Goal: Task Accomplishment & Management: Manage account settings

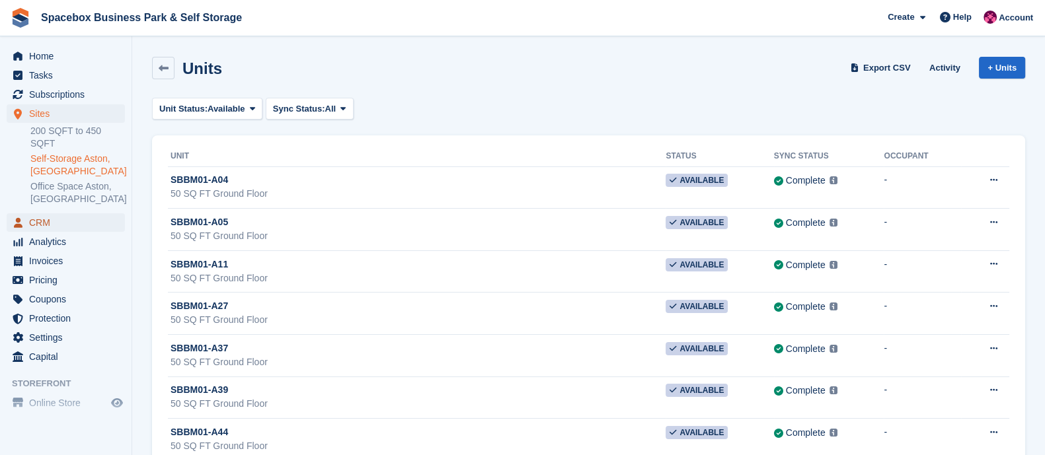
click at [53, 213] on span "CRM" at bounding box center [68, 222] width 79 height 19
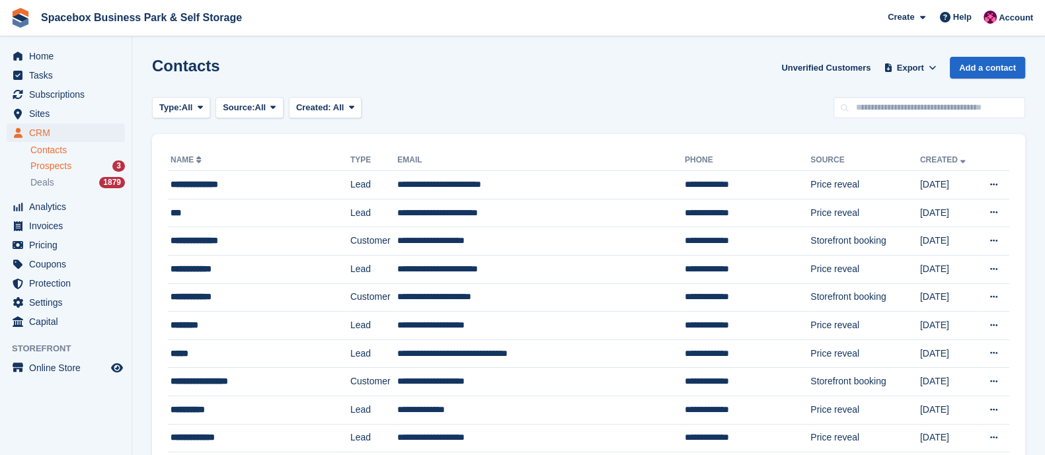
click at [50, 166] on span "Prospects" at bounding box center [50, 166] width 41 height 13
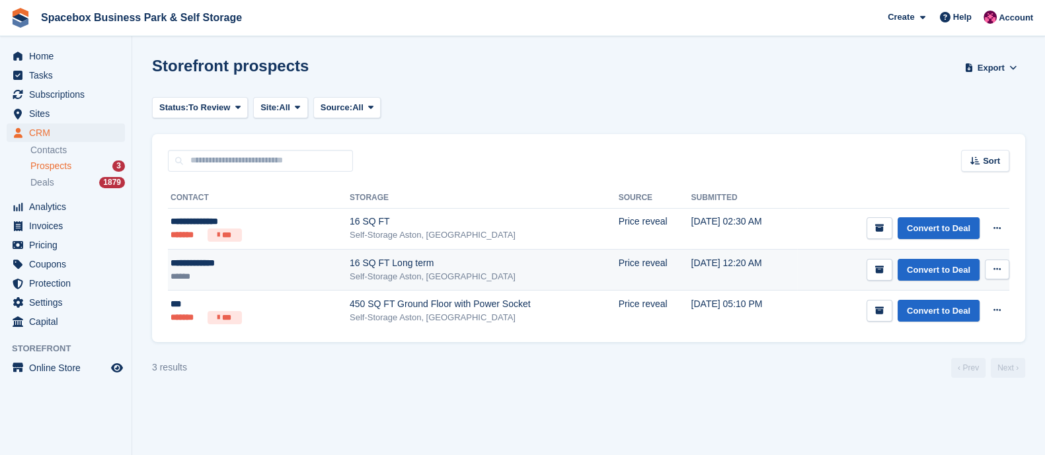
click at [379, 266] on div "16 SQ FT Long term" at bounding box center [484, 263] width 269 height 14
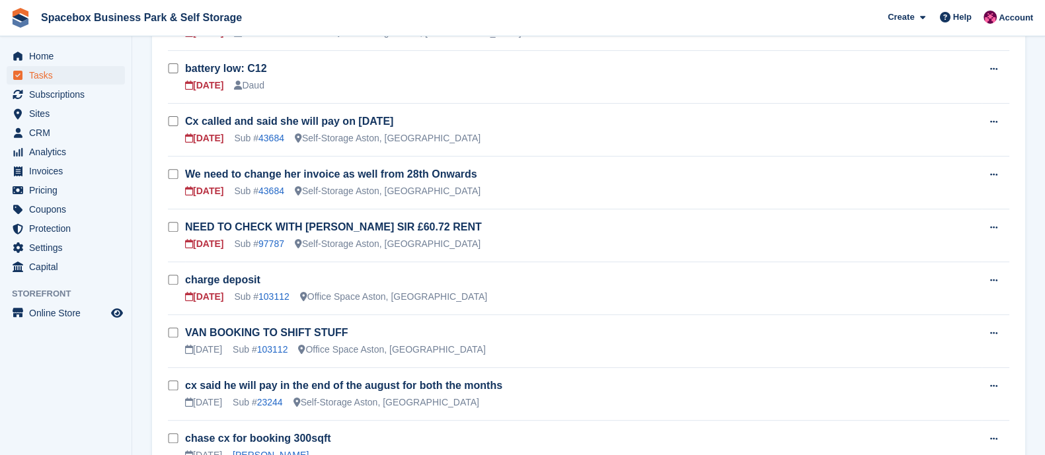
scroll to position [627, 0]
click at [278, 239] on link "97787" at bounding box center [271, 244] width 26 height 11
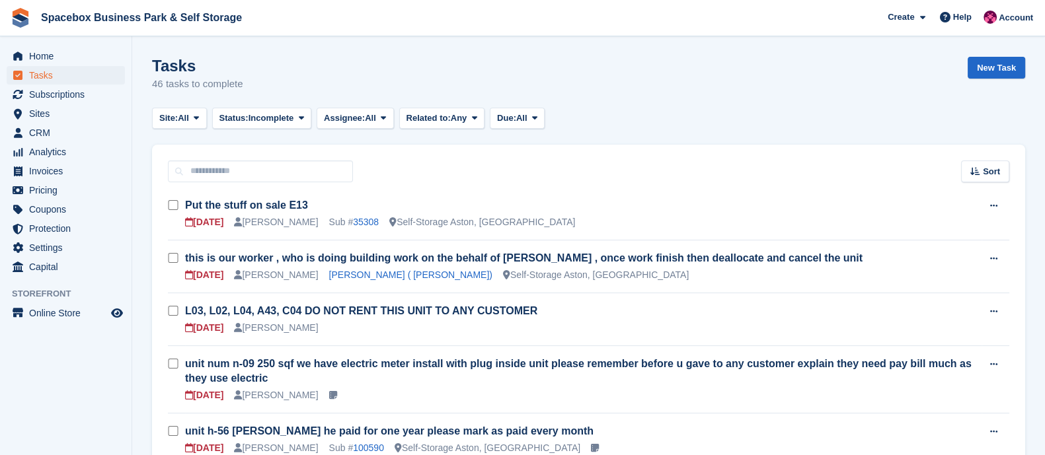
scroll to position [627, 0]
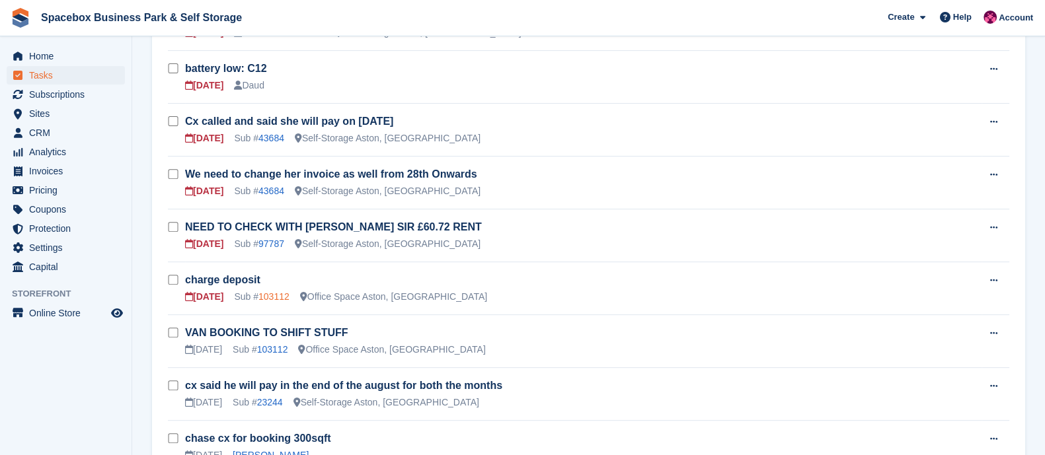
click at [282, 298] on link "103112" at bounding box center [273, 296] width 31 height 11
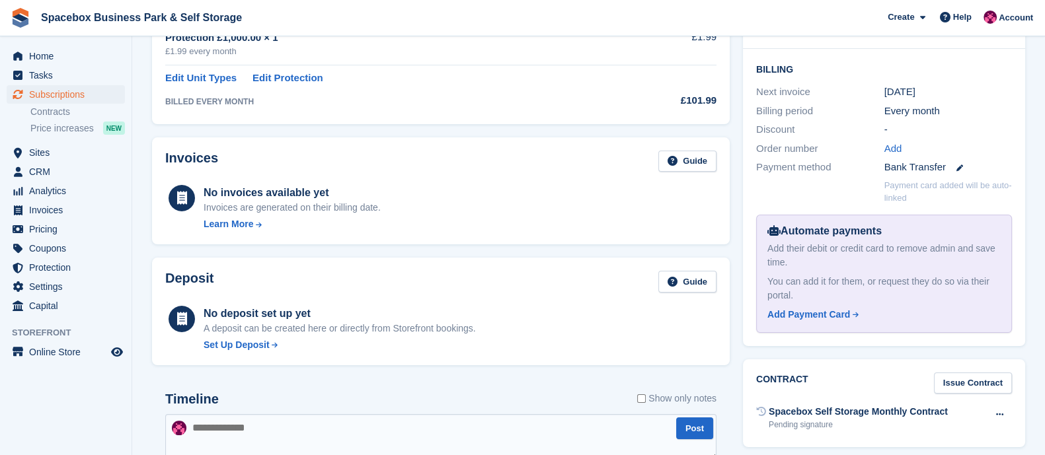
scroll to position [476, 0]
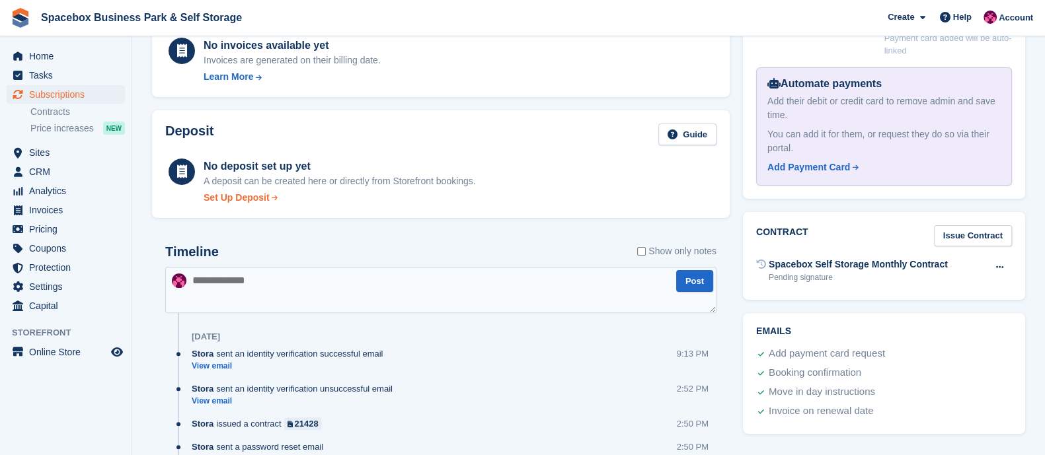
click at [247, 205] on div "Set Up Deposit" at bounding box center [237, 198] width 66 height 14
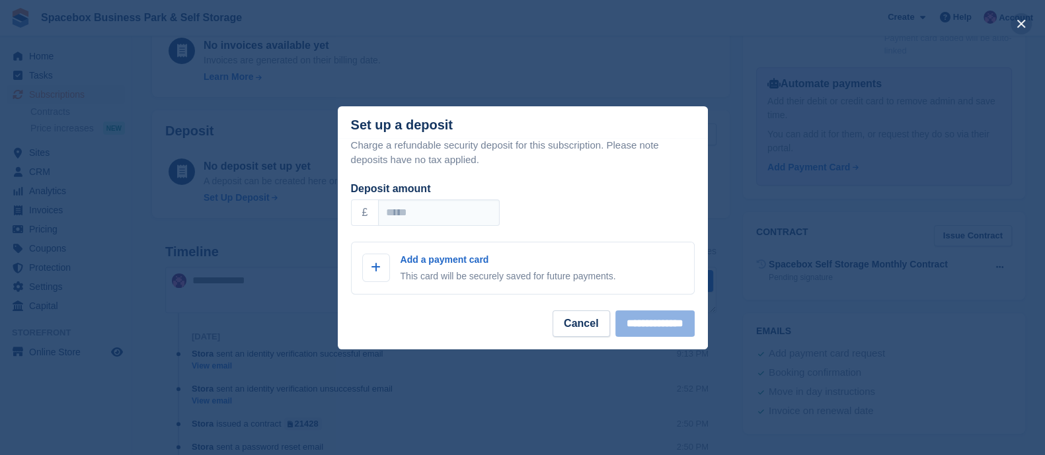
click at [566, 21] on button "close" at bounding box center [1020, 23] width 21 height 21
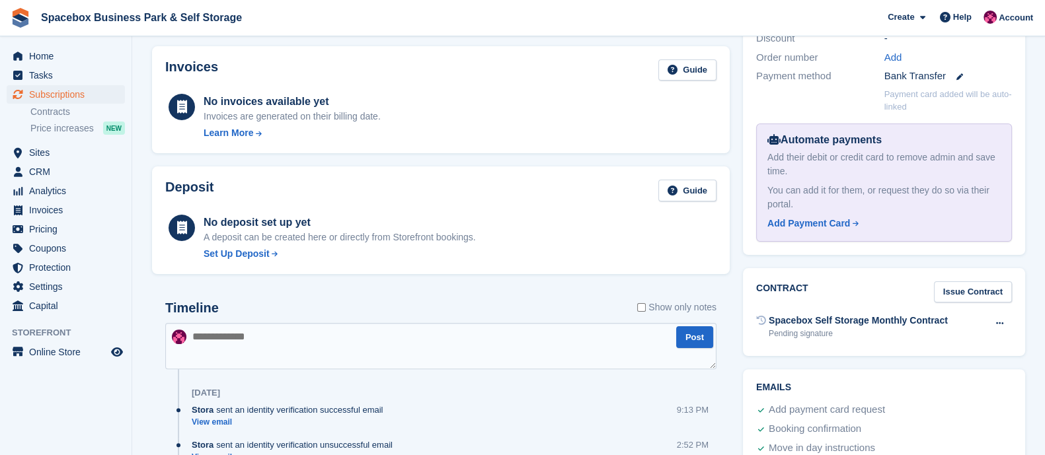
scroll to position [420, 0]
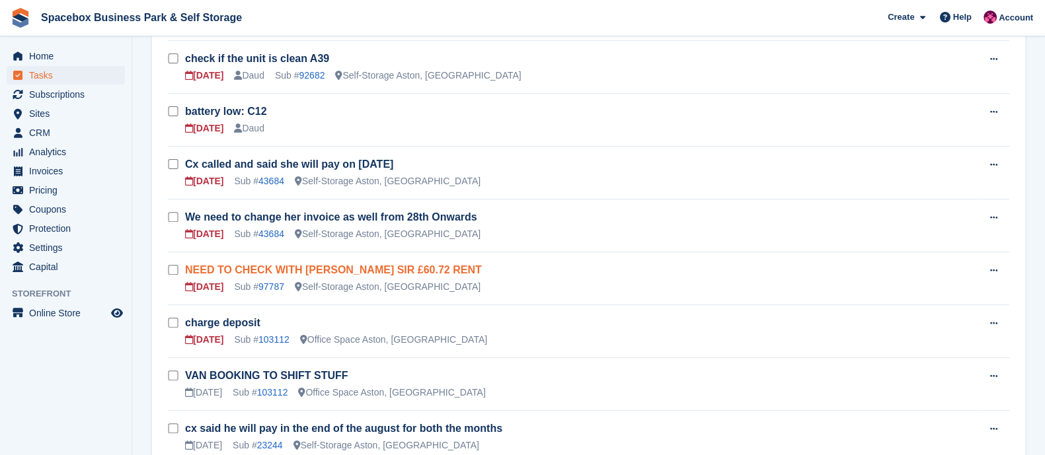
scroll to position [581, 0]
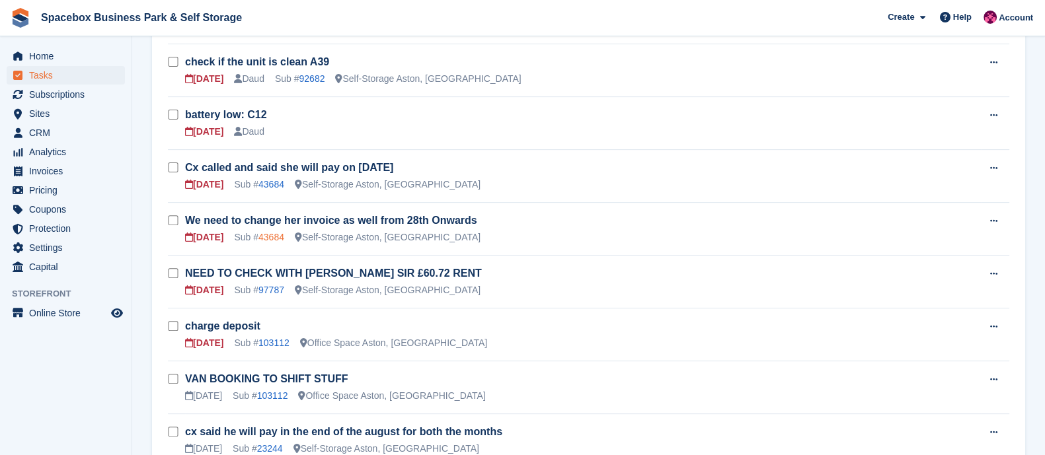
click at [272, 233] on link "43684" at bounding box center [271, 237] width 26 height 11
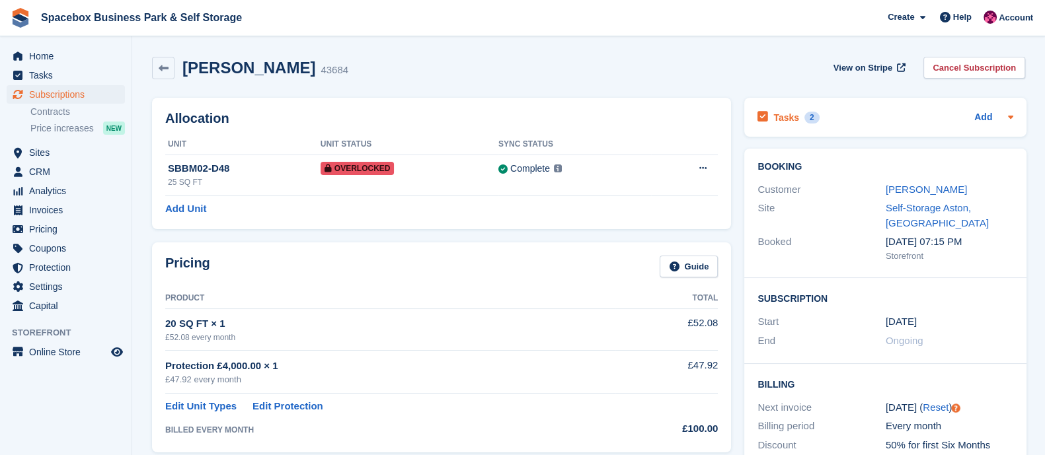
click at [566, 113] on h2 "Tasks" at bounding box center [786, 118] width 26 height 12
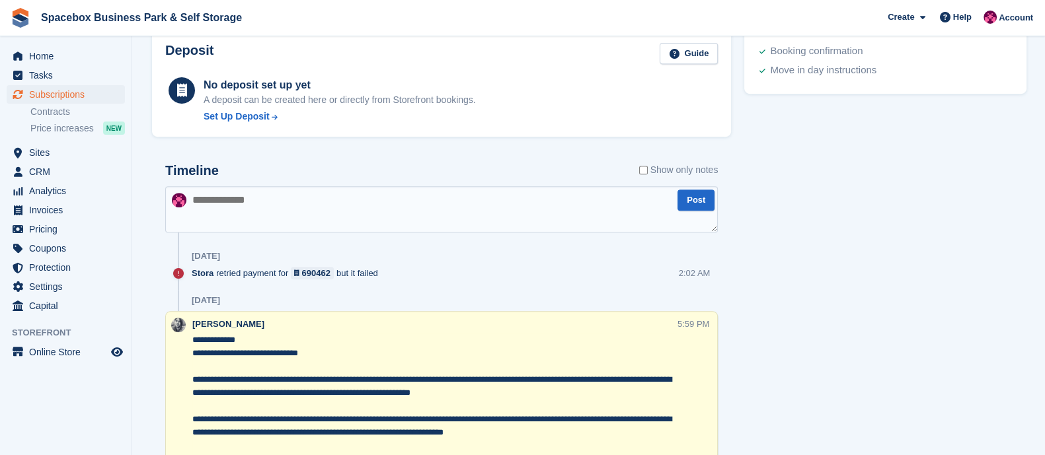
scroll to position [862, 0]
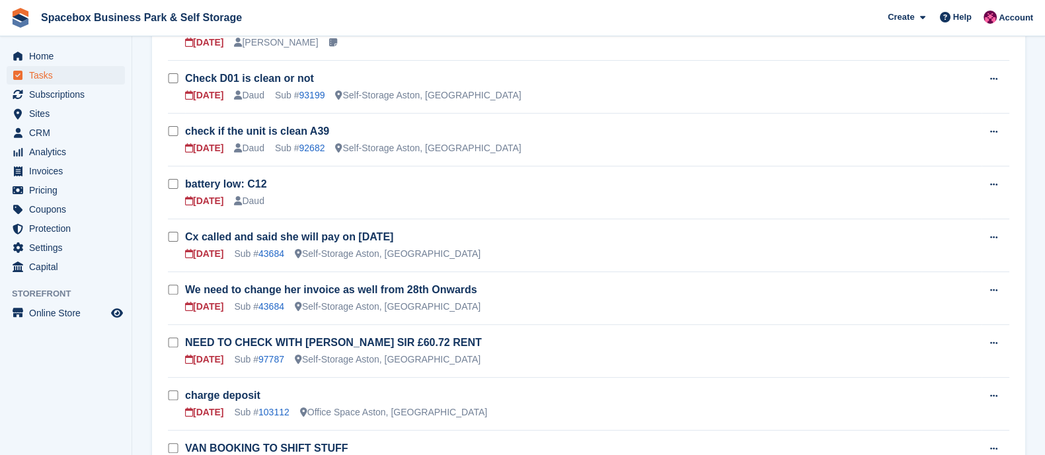
scroll to position [490, 0]
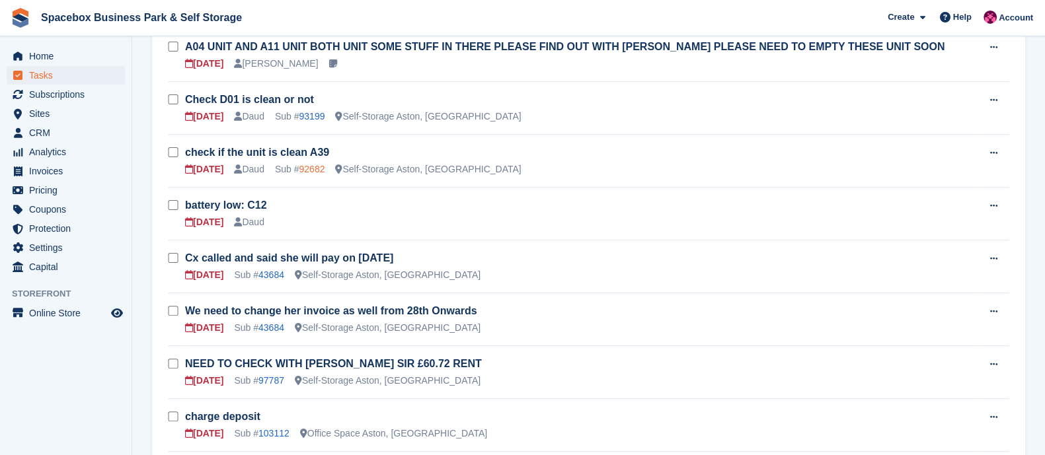
click at [312, 165] on link "92682" at bounding box center [312, 169] width 26 height 11
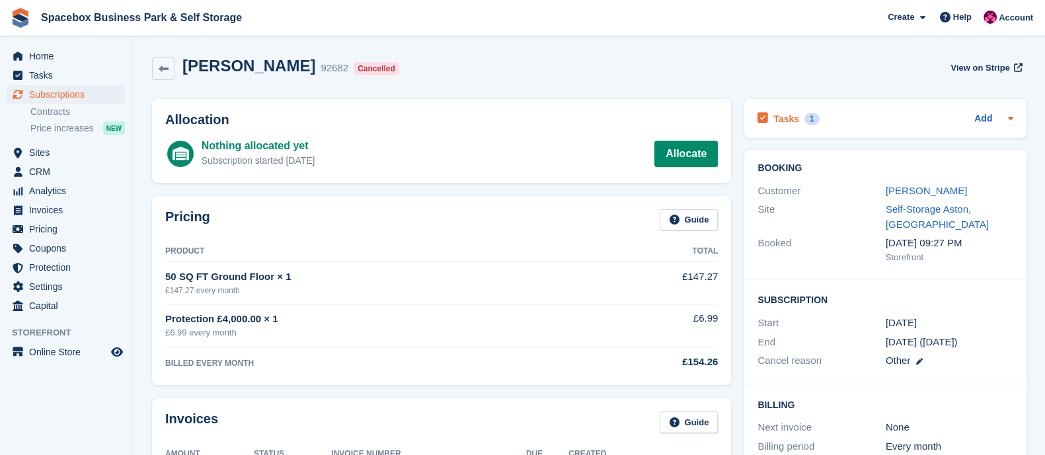
click at [566, 118] on h2 "Tasks" at bounding box center [786, 119] width 26 height 12
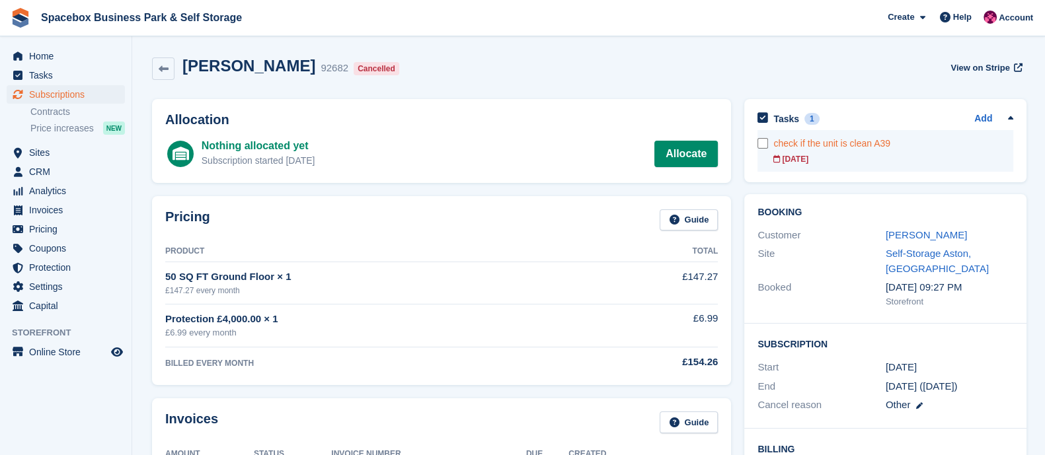
click at [566, 153] on div "27 Aug" at bounding box center [893, 159] width 240 height 12
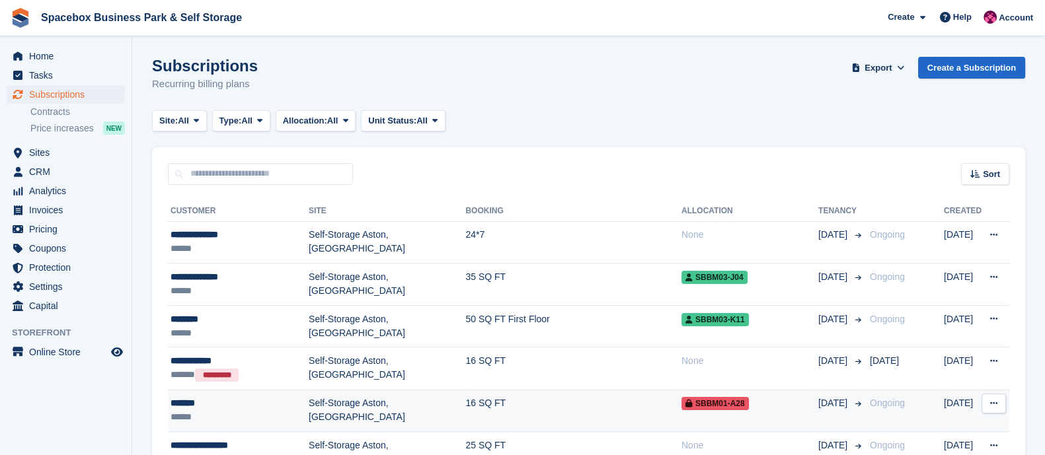
click at [306, 401] on div "*******" at bounding box center [239, 404] width 138 height 14
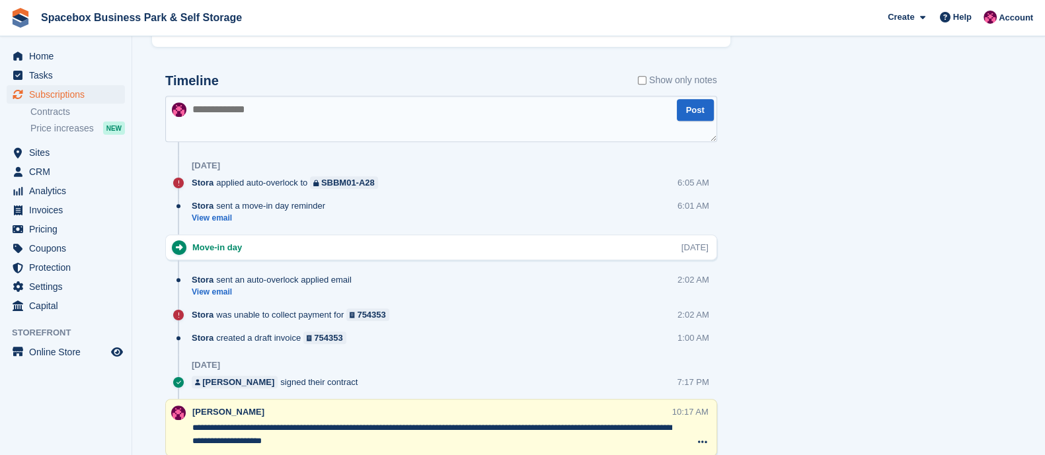
scroll to position [657, 0]
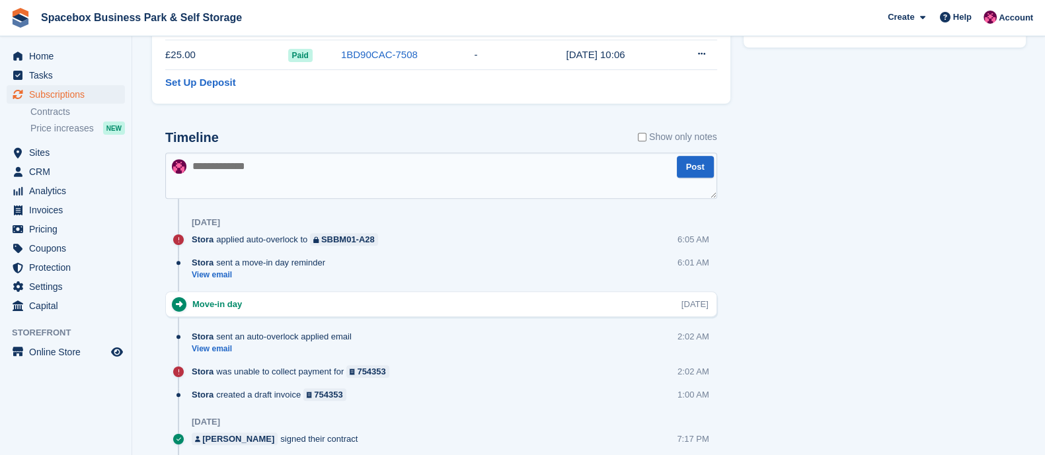
click at [268, 190] on textarea at bounding box center [441, 176] width 552 height 46
type textarea "**********"
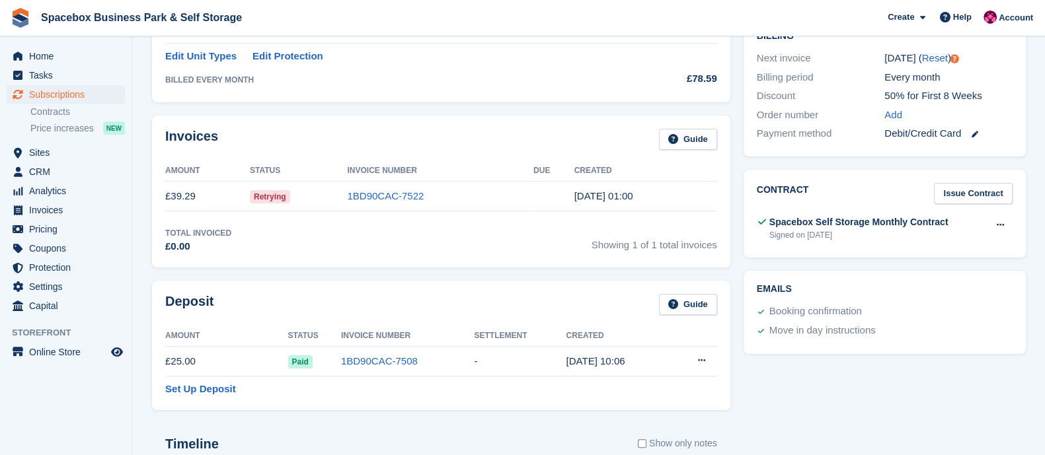
scroll to position [0, 0]
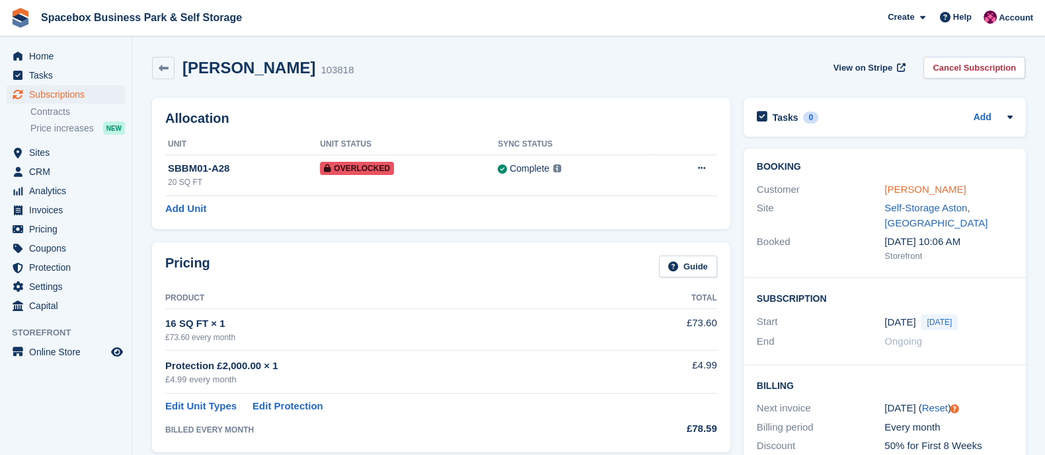
click at [891, 187] on link "Chau Vu" at bounding box center [924, 189] width 81 height 11
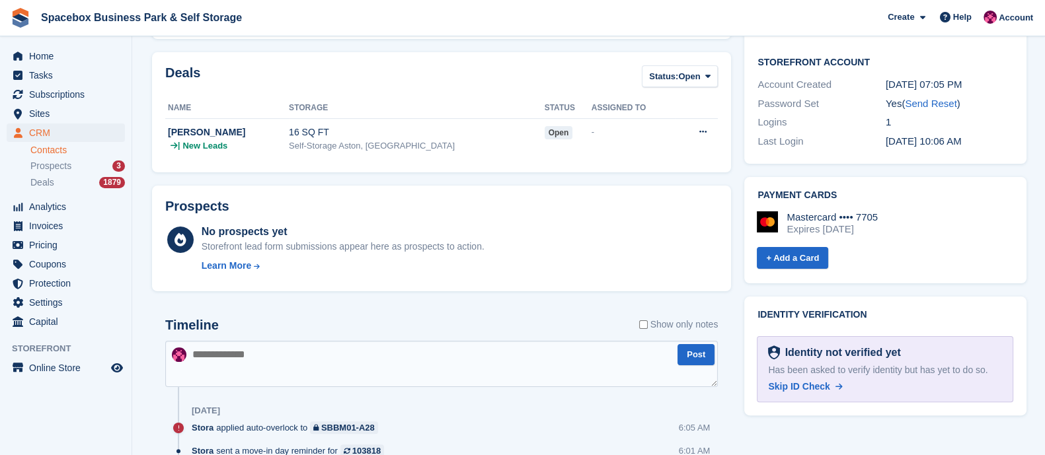
scroll to position [385, 0]
click at [811, 384] on span "Skip ID Check" at bounding box center [798, 386] width 61 height 11
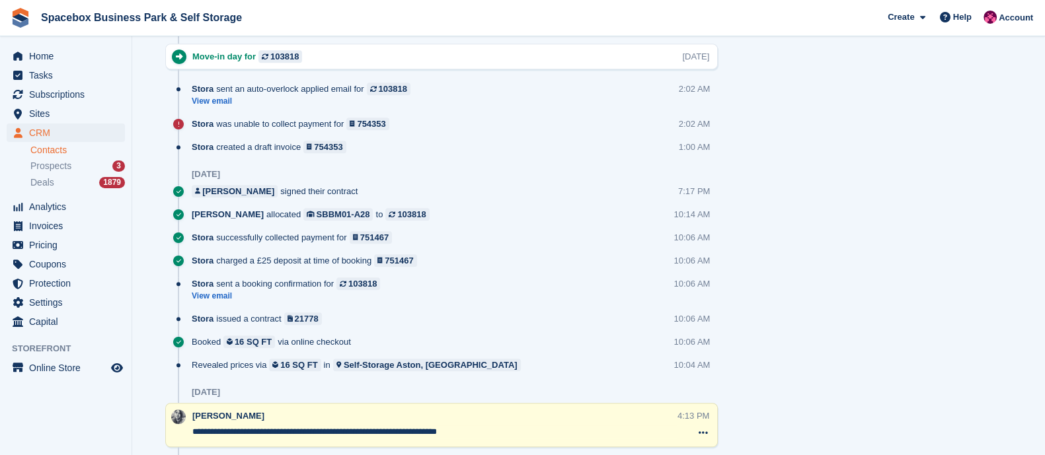
scroll to position [0, 0]
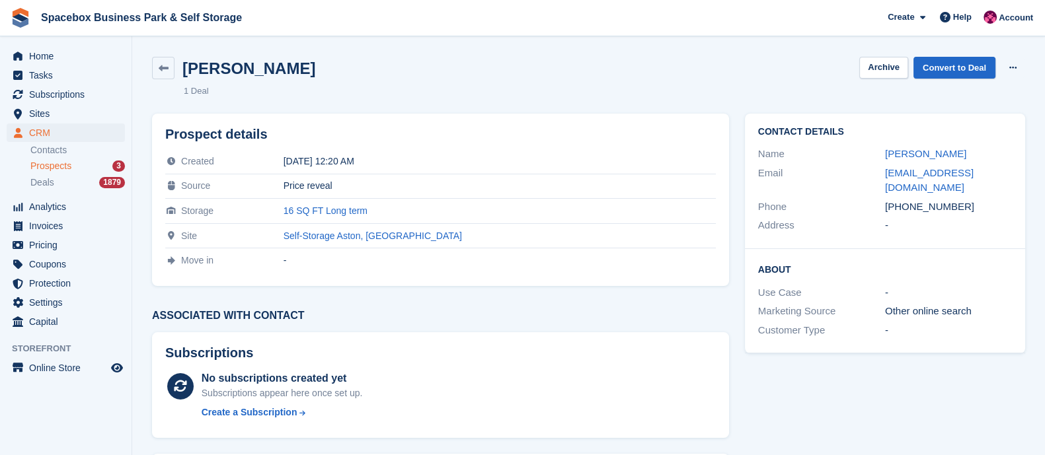
scroll to position [260, 0]
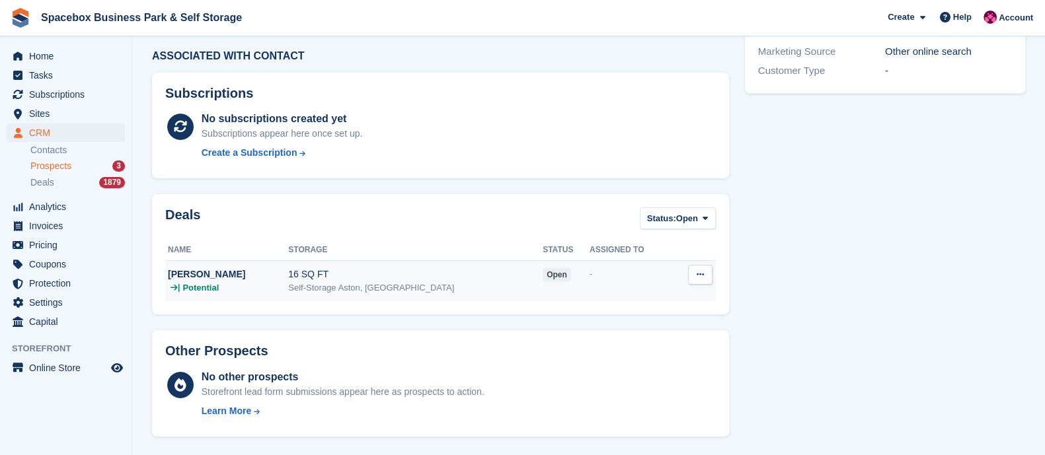
click at [487, 282] on div "Self-Storage Aston, [GEOGRAPHIC_DATA]" at bounding box center [415, 288] width 254 height 13
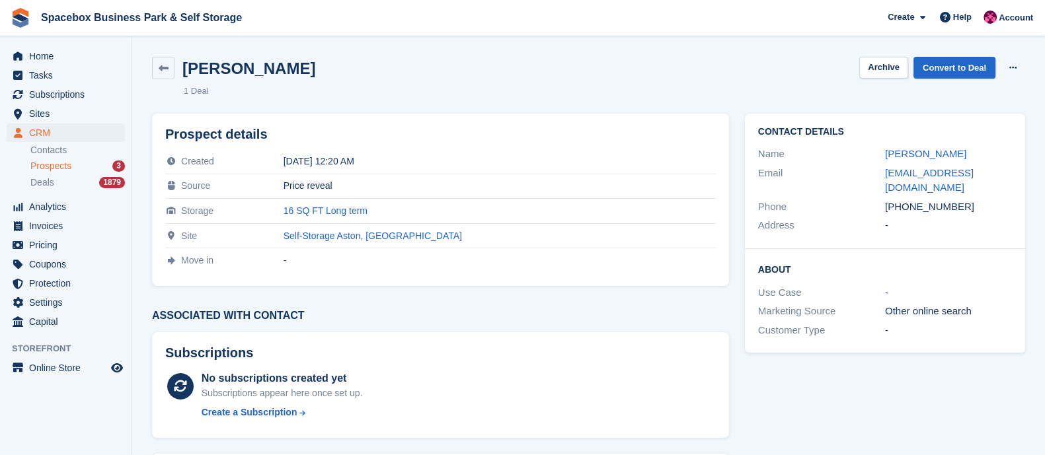
copy div "7878839092"
drag, startPoint x: 901, startPoint y: 191, endPoint x: 987, endPoint y: 192, distance: 86.6
click at [987, 200] on div "[PHONE_NUMBER]" at bounding box center [948, 207] width 127 height 15
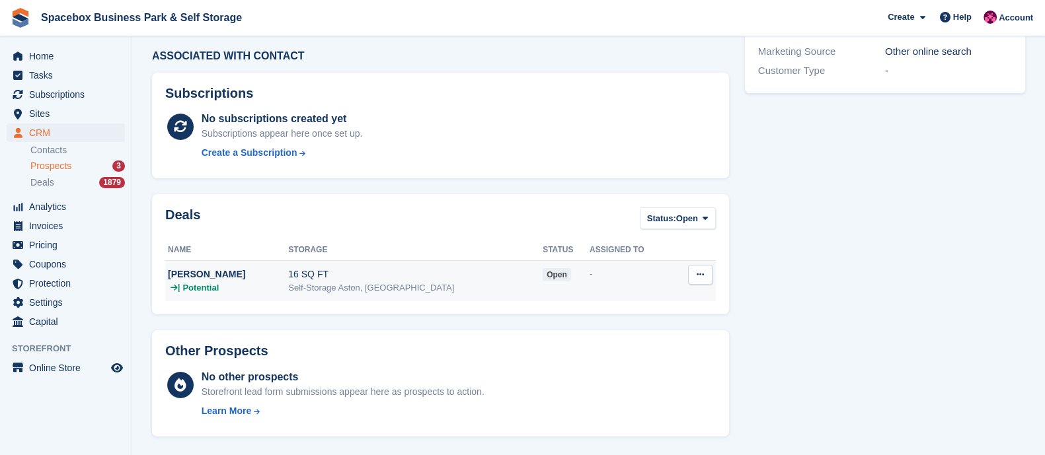
click at [300, 285] on div "Self-Storage Aston, [GEOGRAPHIC_DATA]" at bounding box center [415, 288] width 254 height 13
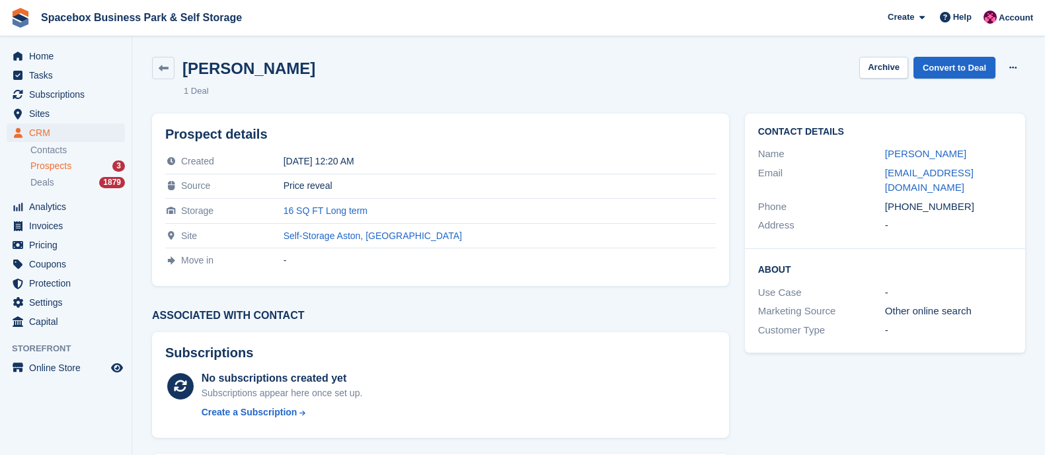
scroll to position [260, 0]
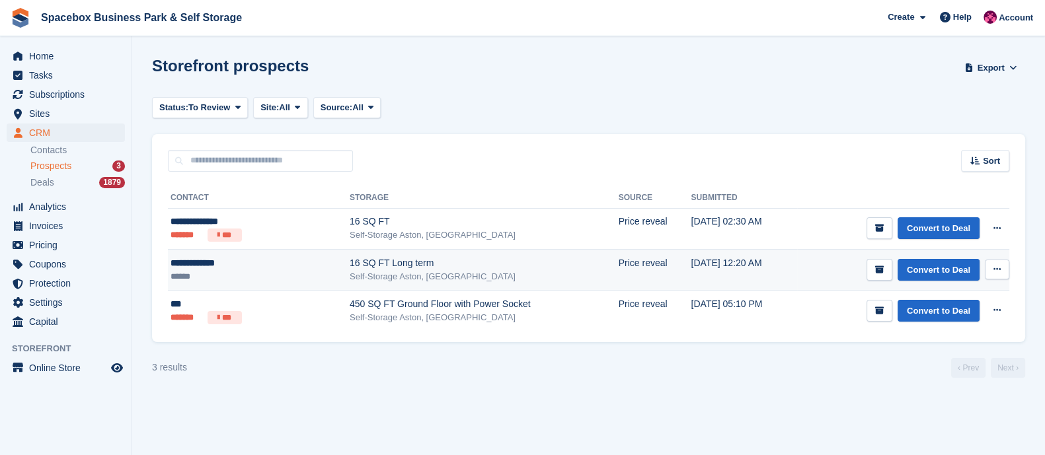
click at [995, 266] on icon at bounding box center [996, 269] width 7 height 9
click at [920, 336] on p "Delete prospect" at bounding box center [945, 340] width 115 height 17
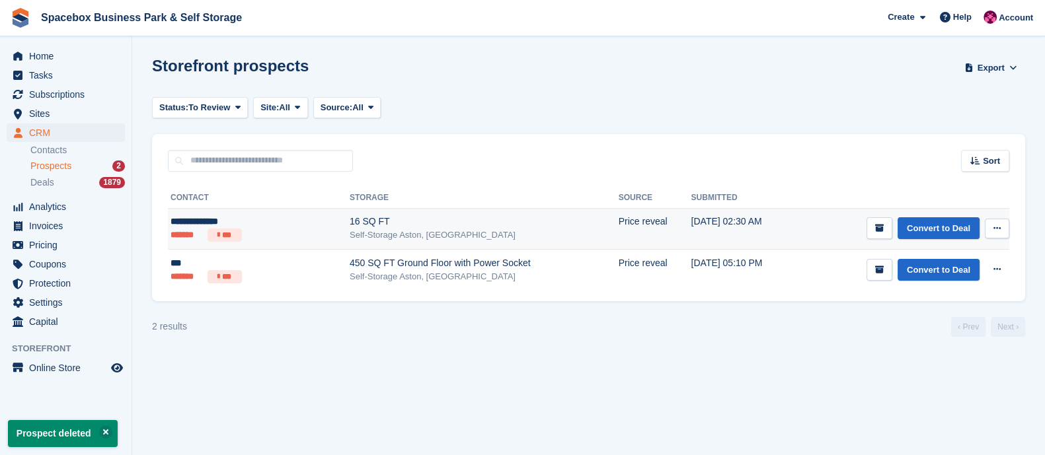
click at [350, 224] on div "16 SQ FT" at bounding box center [484, 222] width 269 height 14
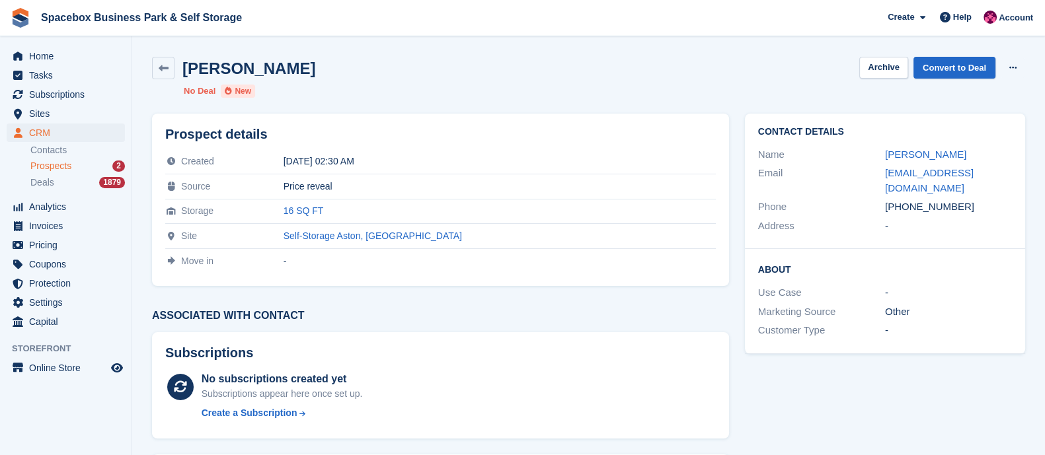
copy div "7454940724"
drag, startPoint x: 900, startPoint y: 209, endPoint x: 964, endPoint y: 212, distance: 64.2
click at [964, 212] on div "[PHONE_NUMBER]" at bounding box center [948, 207] width 127 height 15
copy div "7454940724"
drag, startPoint x: 902, startPoint y: 190, endPoint x: 886, endPoint y: 176, distance: 21.6
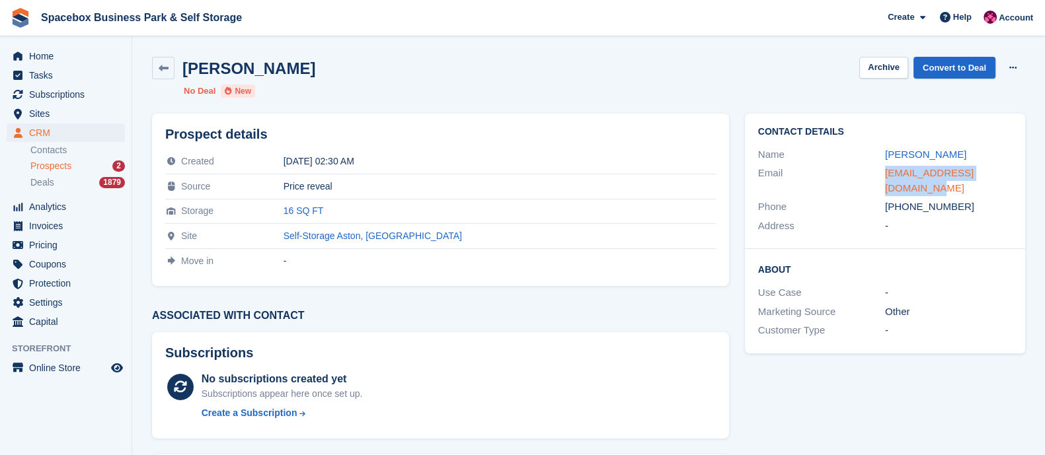
click at [886, 176] on div "[EMAIL_ADDRESS][DOMAIN_NAME]" at bounding box center [948, 181] width 127 height 30
copy link "[EMAIL_ADDRESS][DOMAIN_NAME]"
click at [962, 65] on link "Convert to Deal" at bounding box center [954, 68] width 82 height 22
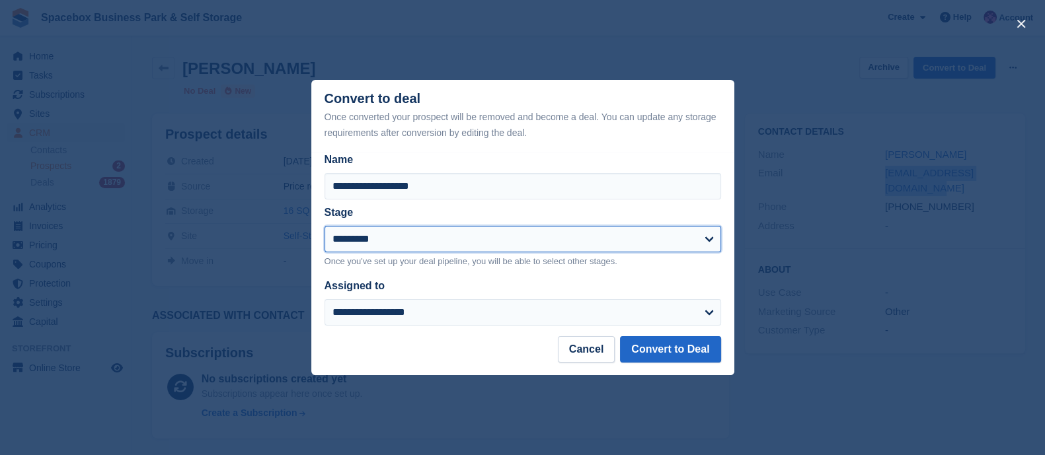
click at [443, 248] on select "**********" at bounding box center [522, 239] width 397 height 26
select select "****"
click at [324, 227] on select "**********" at bounding box center [522, 239] width 397 height 26
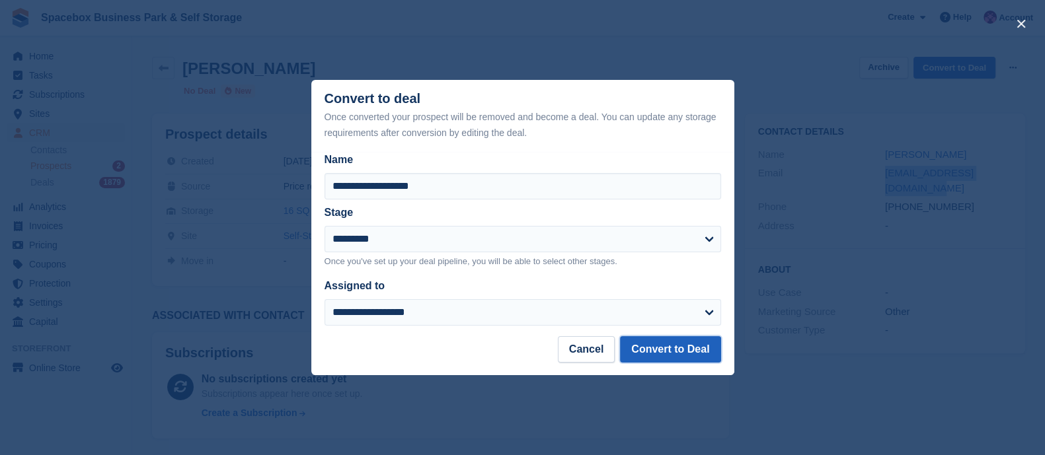
click at [678, 351] on button "Convert to Deal" at bounding box center [670, 349] width 100 height 26
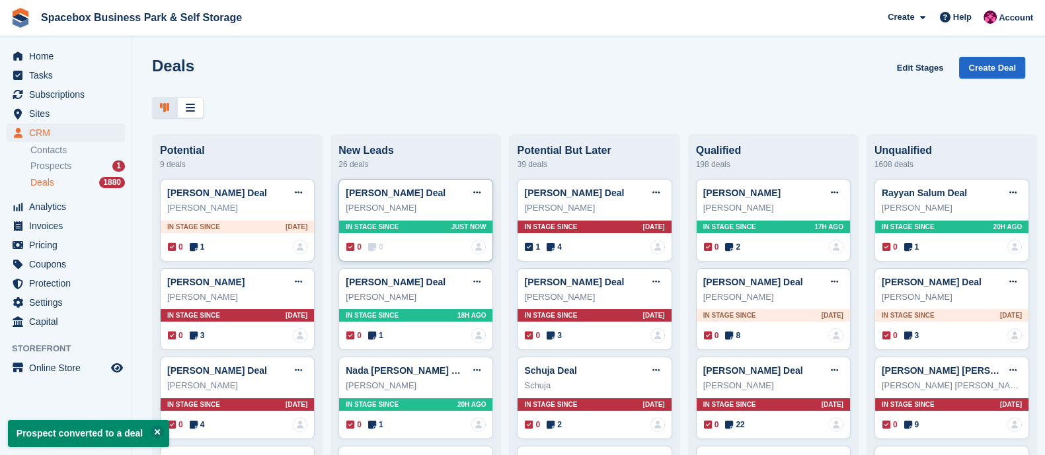
click at [390, 230] on span "In stage since" at bounding box center [372, 227] width 53 height 10
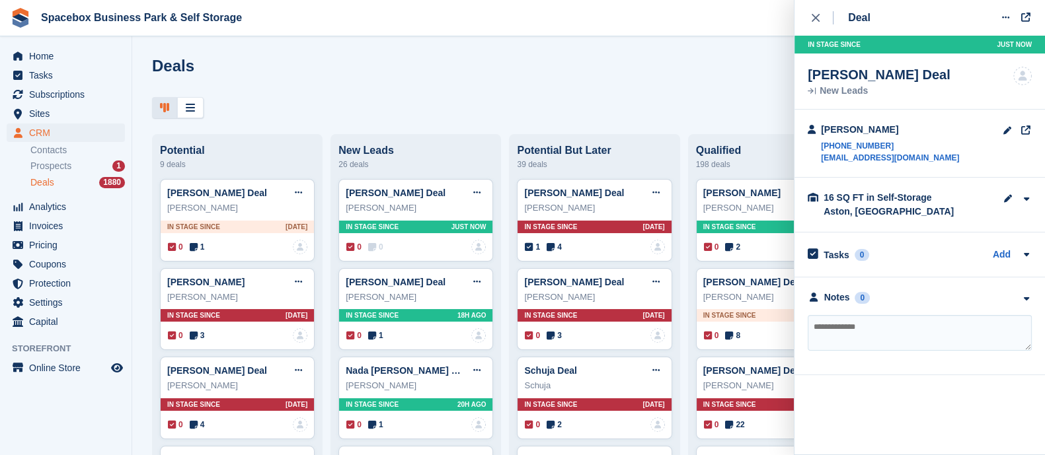
click at [863, 332] on textarea at bounding box center [920, 333] width 224 height 36
type textarea "**********"
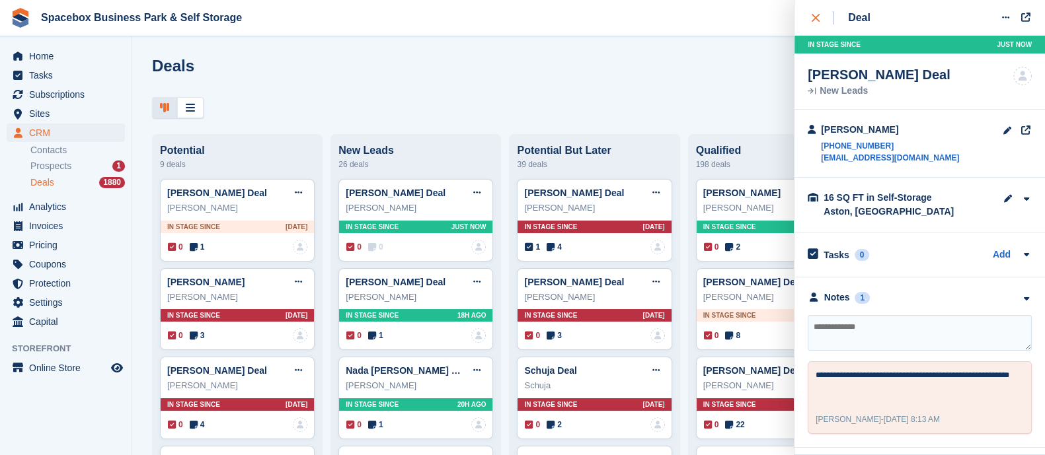
click at [812, 19] on icon "close" at bounding box center [816, 18] width 8 height 8
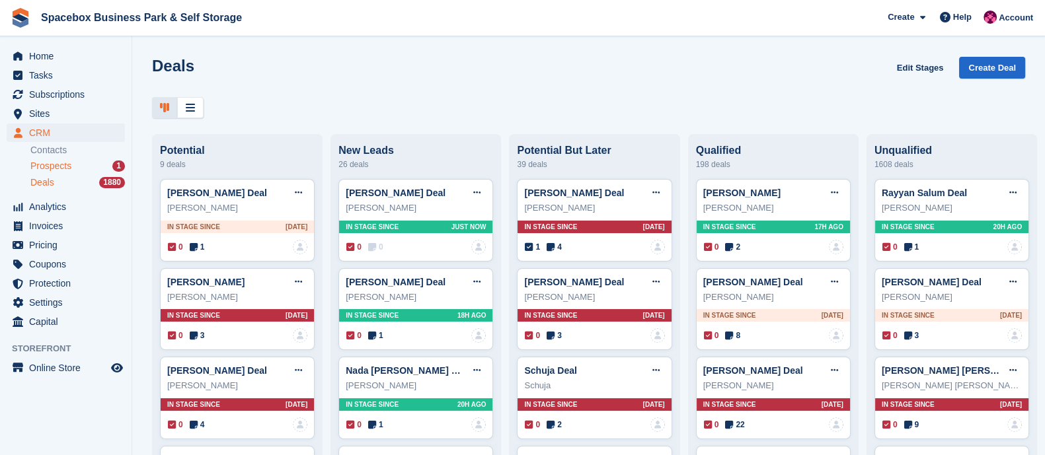
click at [61, 165] on span "Prospects" at bounding box center [50, 166] width 41 height 13
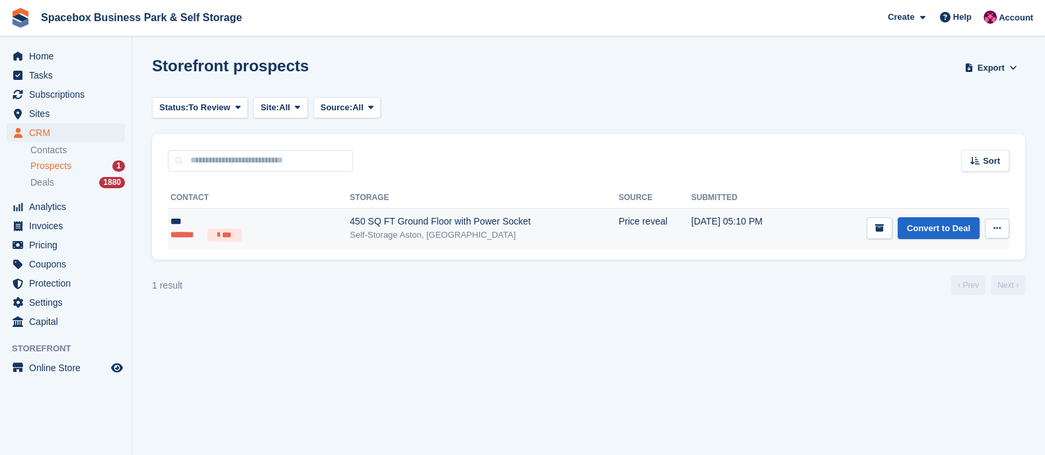
click at [350, 226] on div "450 SQ FT Ground Floor with Power Socket" at bounding box center [484, 222] width 269 height 14
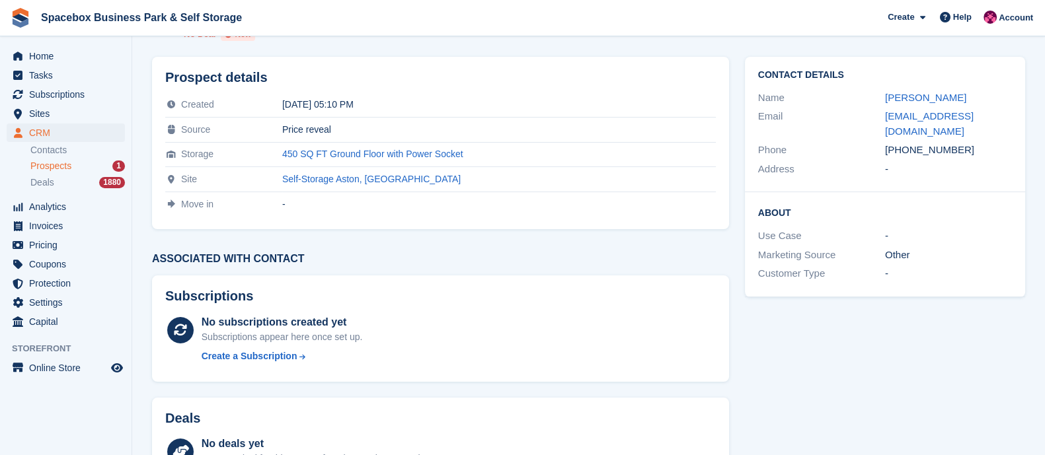
scroll to position [57, 0]
copy div "7849793574"
drag, startPoint x: 900, startPoint y: 130, endPoint x: 991, endPoint y: 135, distance: 91.4
click at [991, 142] on div "+447849793574" at bounding box center [948, 149] width 127 height 15
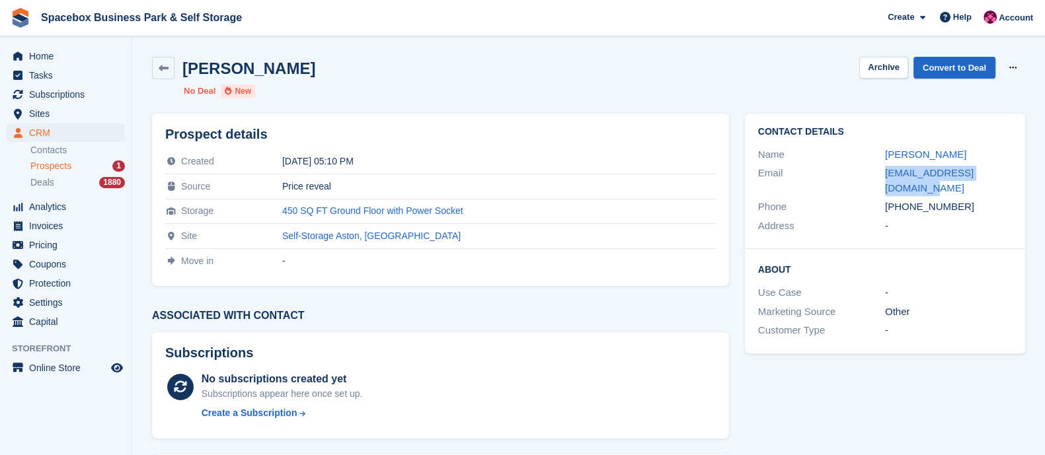
drag, startPoint x: 1014, startPoint y: 176, endPoint x: 865, endPoint y: 175, distance: 148.7
click at [865, 175] on div "Contact Details Name D M Email dantemullings@icloud.com Phone +447849793574 Add…" at bounding box center [885, 181] width 280 height 135
copy div "dantemullings@icloud.com"
click at [973, 64] on link "Convert to Deal" at bounding box center [954, 68] width 82 height 22
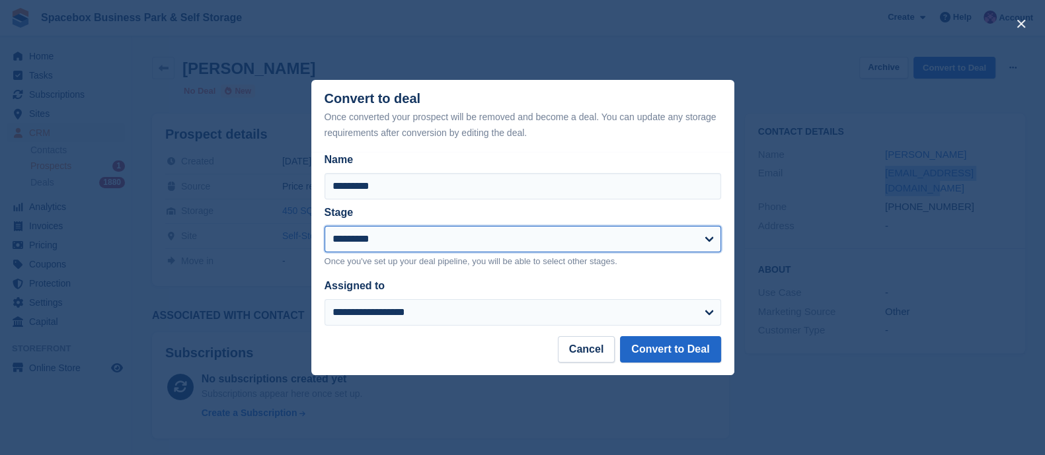
click at [506, 239] on select "**********" at bounding box center [522, 239] width 397 height 26
select select "****"
click at [324, 227] on select "**********" at bounding box center [522, 239] width 397 height 26
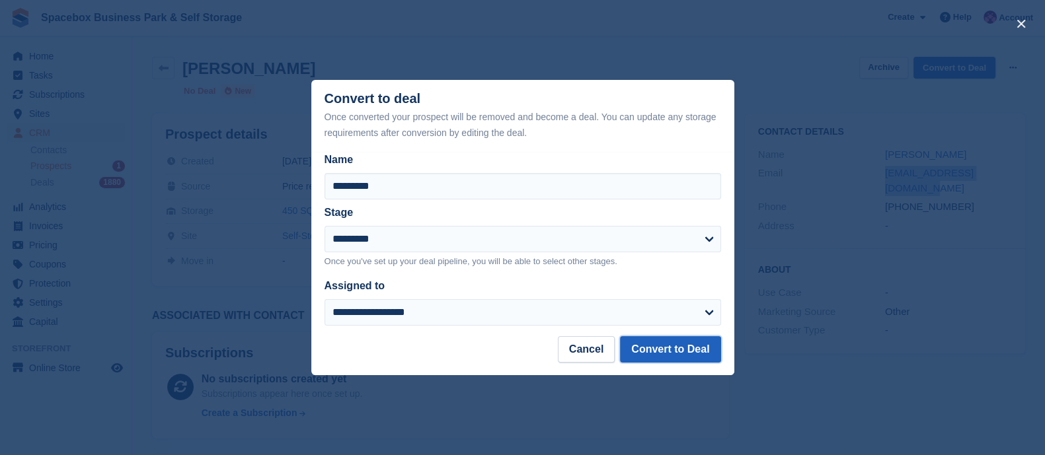
click at [675, 359] on button "Convert to Deal" at bounding box center [670, 349] width 100 height 26
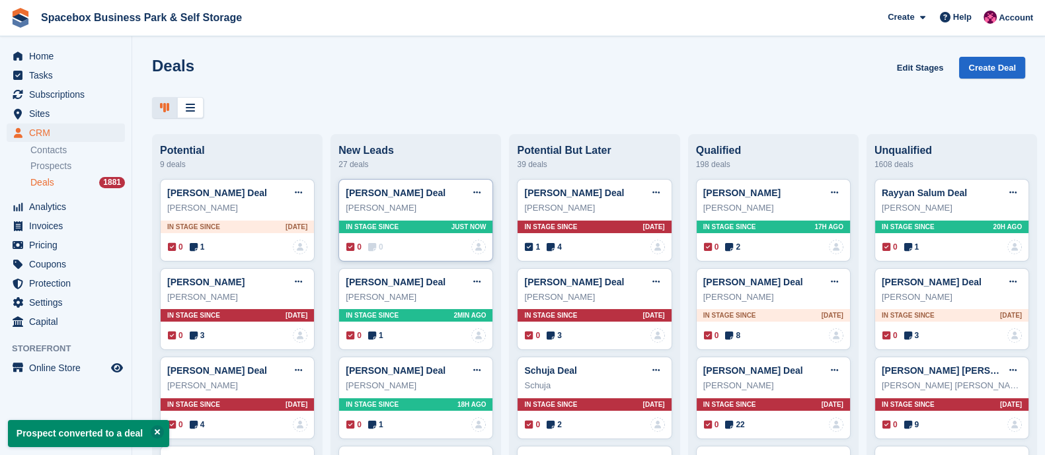
click at [400, 229] on div "In stage since Just now" at bounding box center [415, 227] width 153 height 13
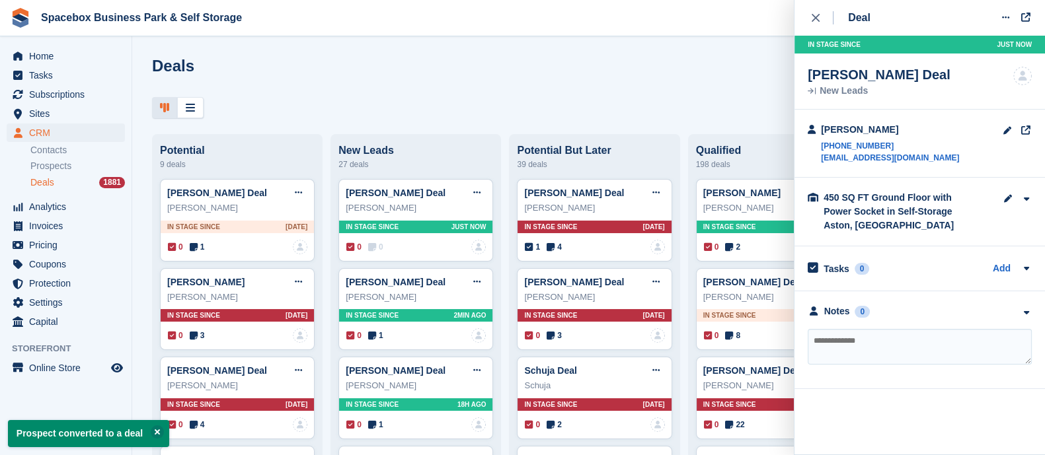
click at [849, 342] on textarea at bounding box center [920, 347] width 224 height 36
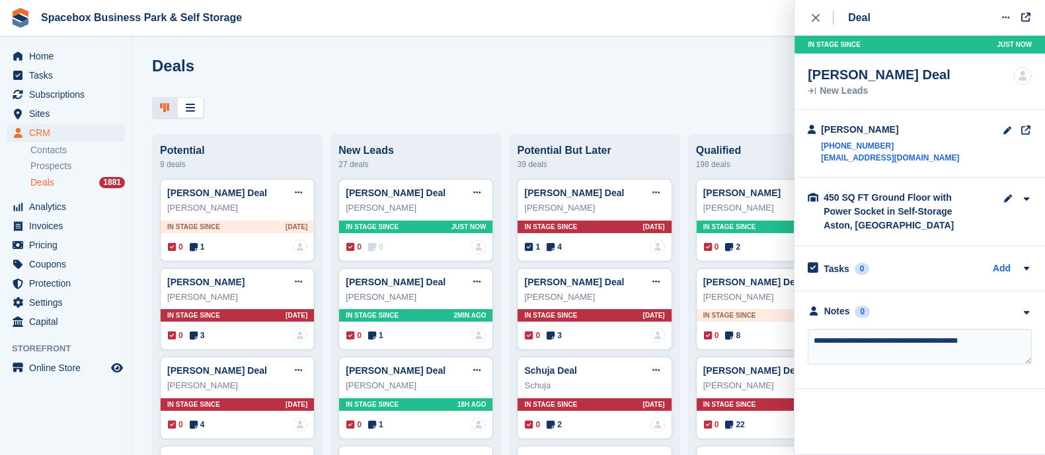
type textarea "**********"
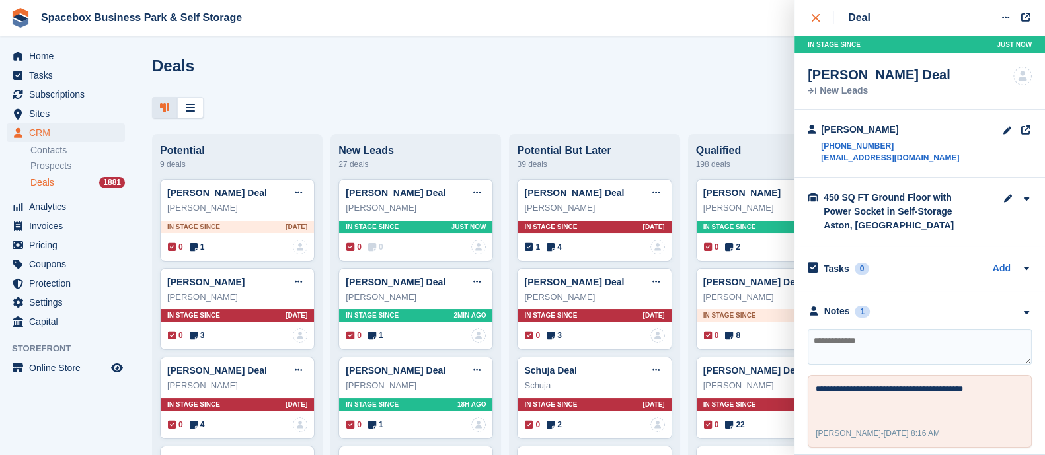
click at [819, 23] on div "close" at bounding box center [823, 17] width 22 height 13
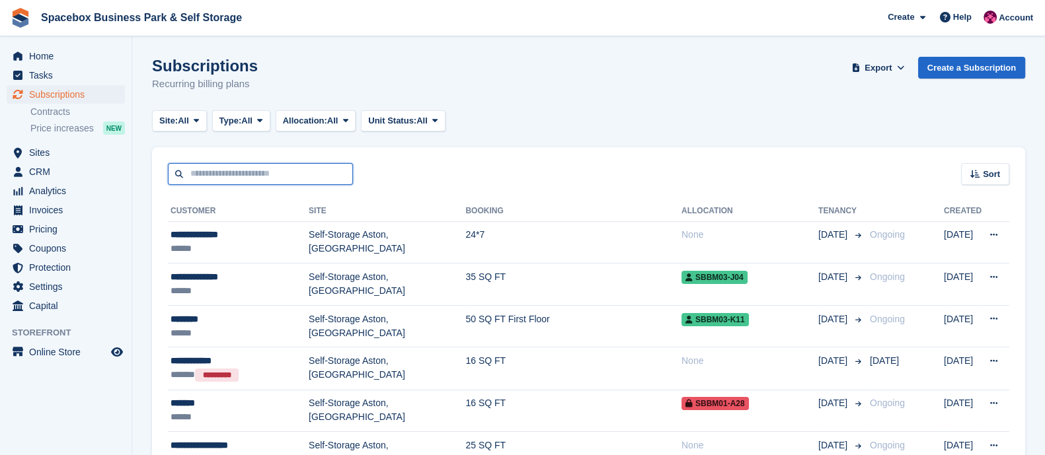
click at [231, 177] on input "text" at bounding box center [260, 174] width 185 height 22
type input "*****"
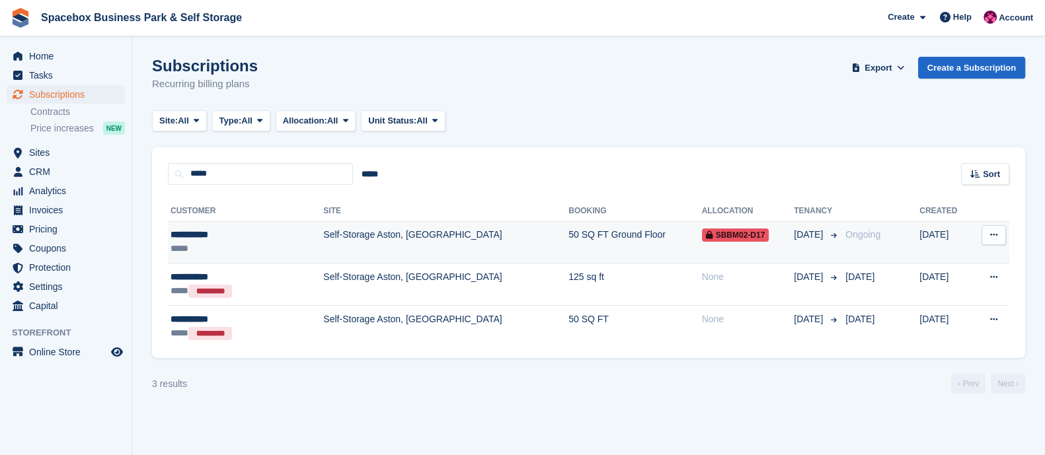
click at [266, 238] on div "**********" at bounding box center [225, 235] width 111 height 14
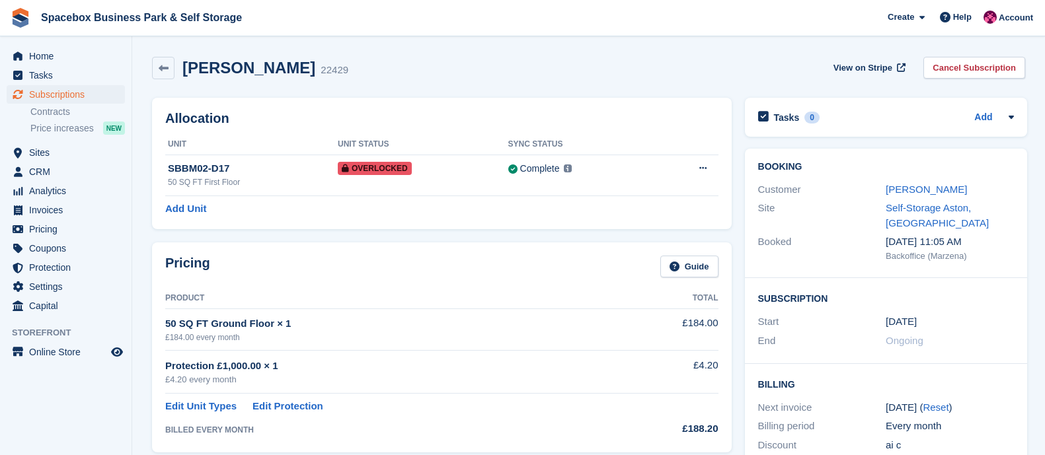
scroll to position [215, 0]
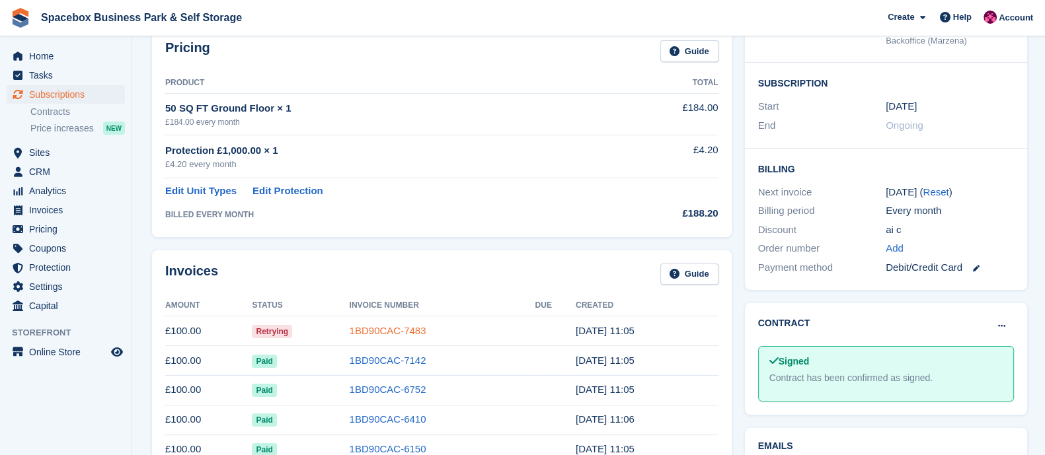
click at [387, 325] on link "1BD90CAC-7483" at bounding box center [388, 330] width 77 height 11
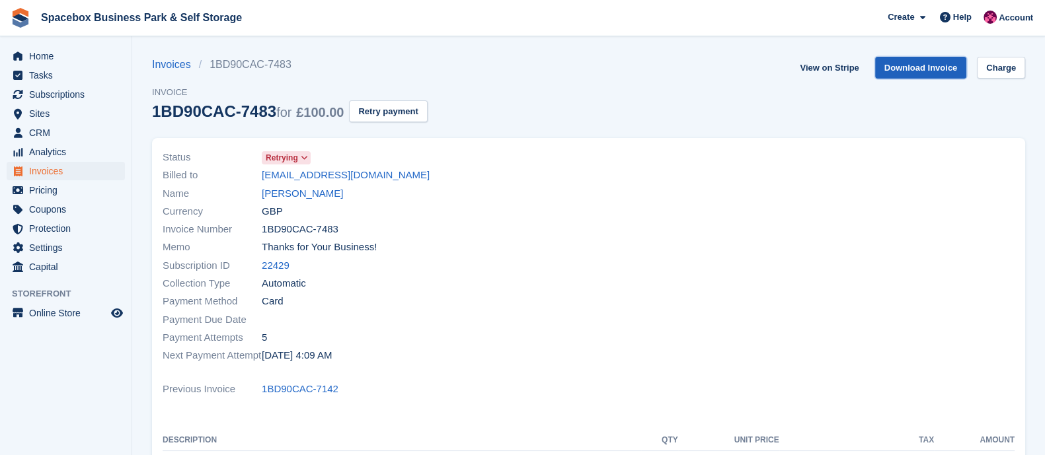
click at [909, 63] on link "Download Invoice" at bounding box center [921, 68] width 92 height 22
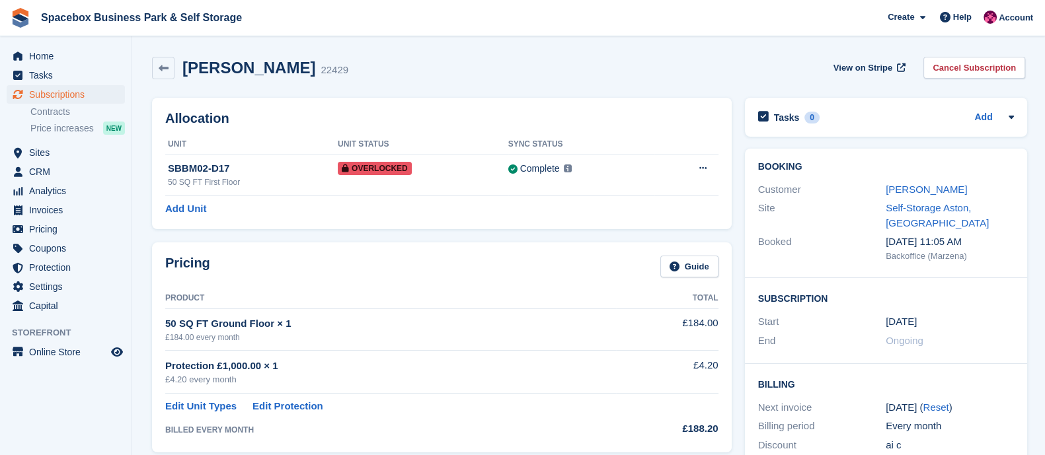
scroll to position [215, 0]
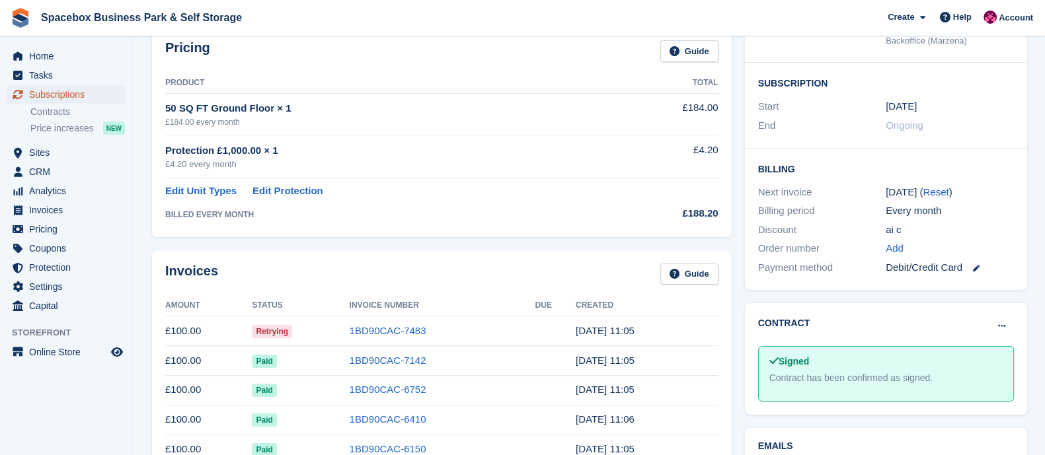
click at [71, 95] on span "Subscriptions" at bounding box center [68, 94] width 79 height 19
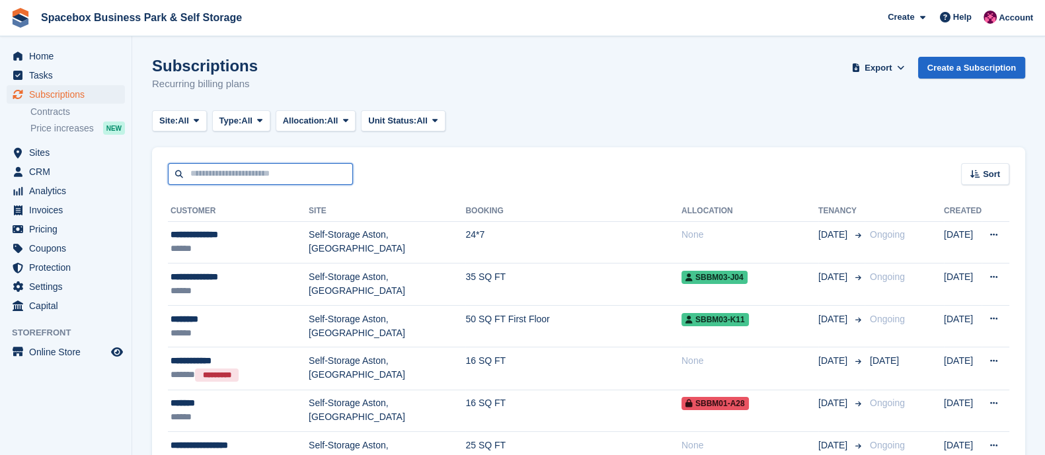
click at [285, 164] on input "text" at bounding box center [260, 174] width 185 height 22
type input "*******"
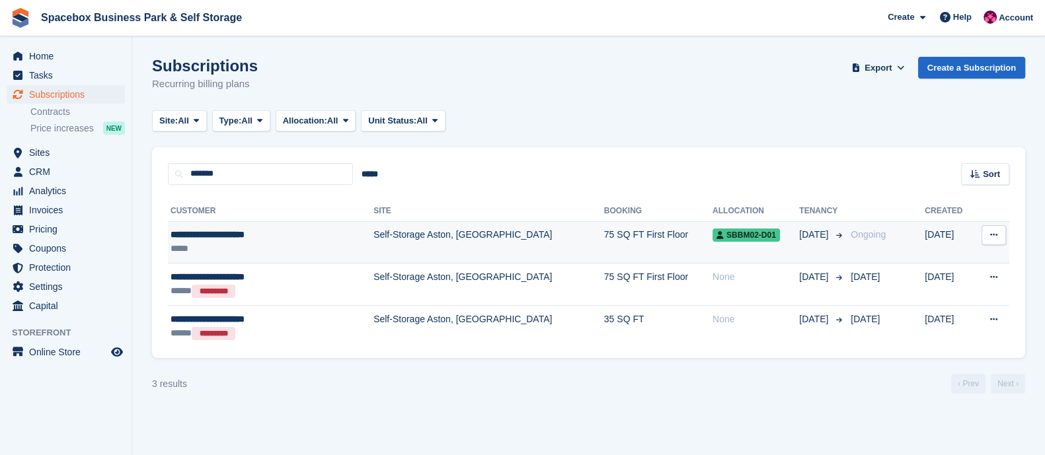
click at [380, 238] on td "Self-Storage Aston, [GEOGRAPHIC_DATA]" at bounding box center [488, 242] width 231 height 42
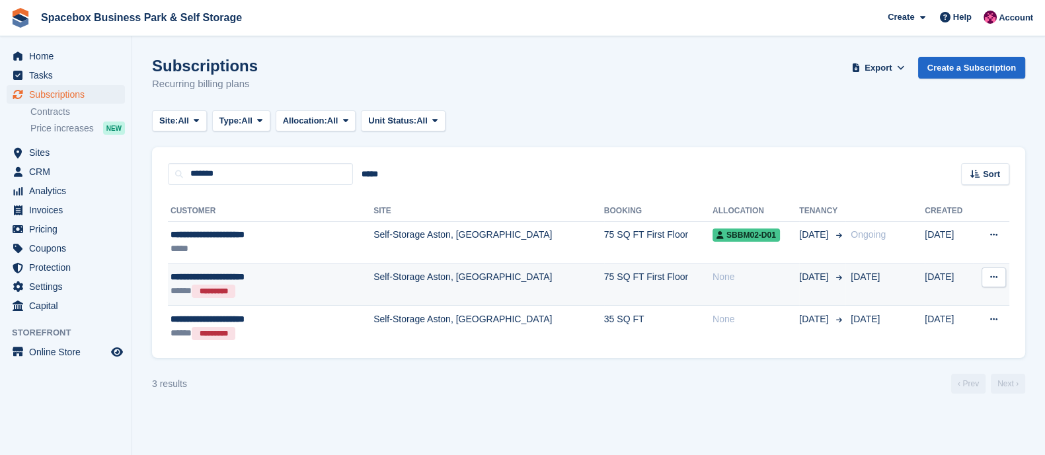
click at [373, 265] on td "Self-Storage Aston, [GEOGRAPHIC_DATA]" at bounding box center [488, 285] width 231 height 42
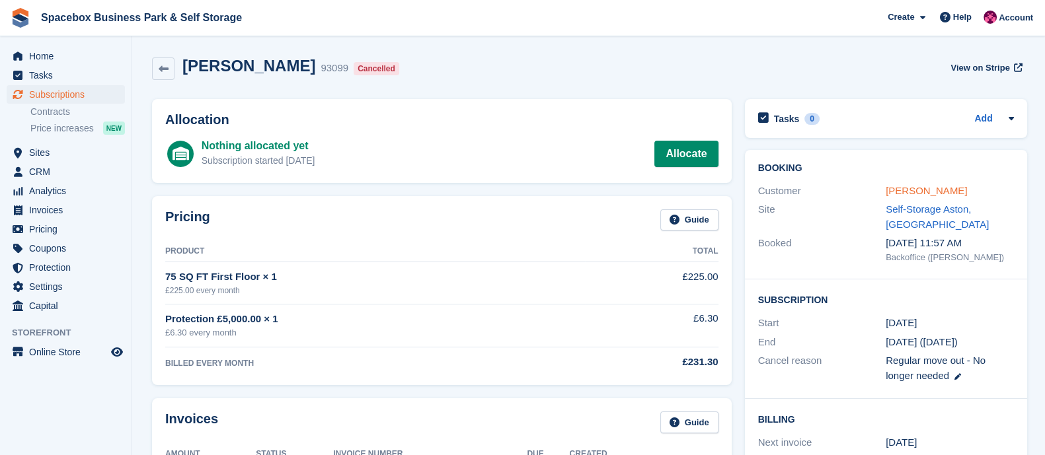
click at [905, 192] on link "[PERSON_NAME]" at bounding box center [926, 190] width 81 height 11
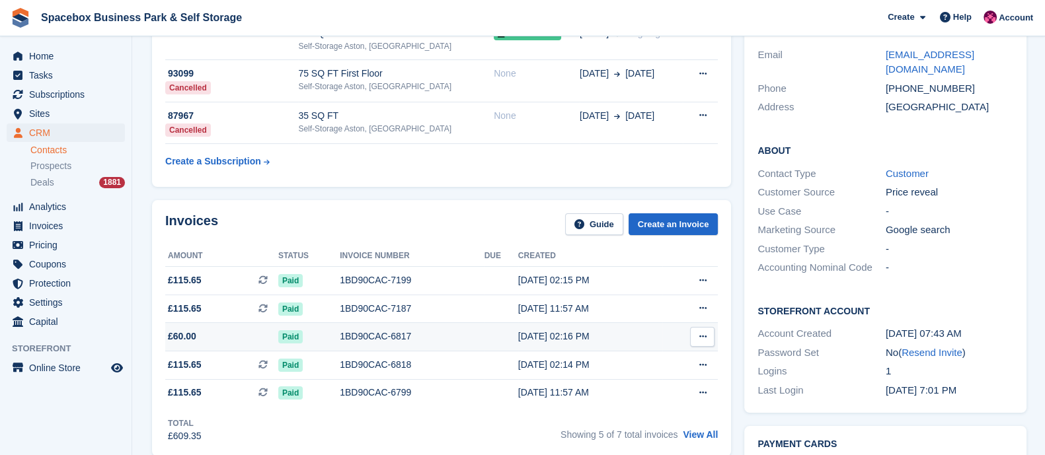
scroll to position [135, 0]
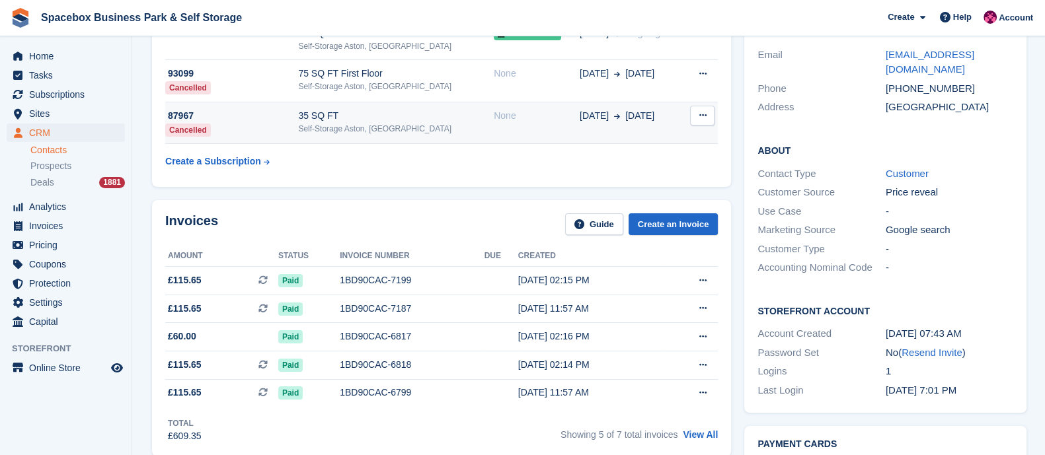
click at [322, 126] on div "Self-Storage Aston, [GEOGRAPHIC_DATA]" at bounding box center [396, 129] width 196 height 12
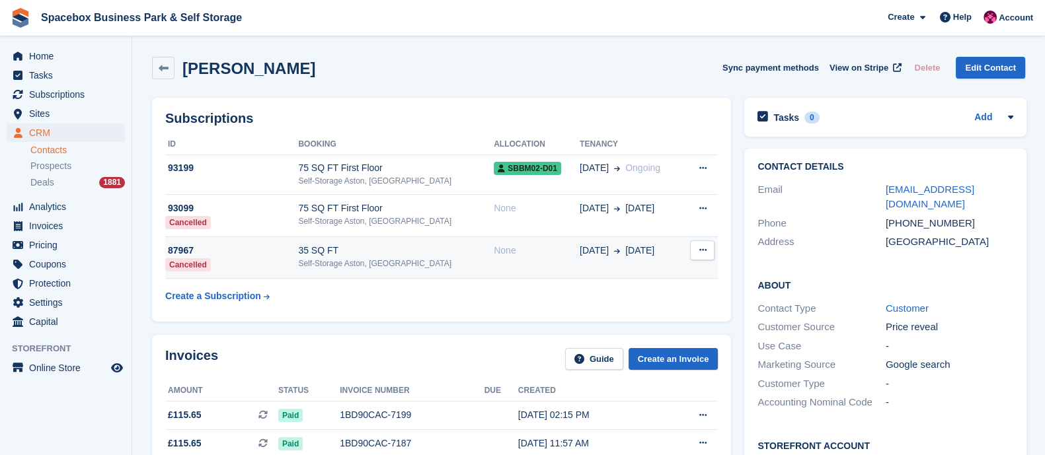
scroll to position [79, 0]
